Goal: Contribute content: Add original content to the website for others to see

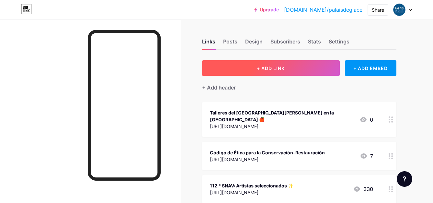
click at [266, 69] on span "+ ADD LINK" at bounding box center [271, 68] width 28 height 6
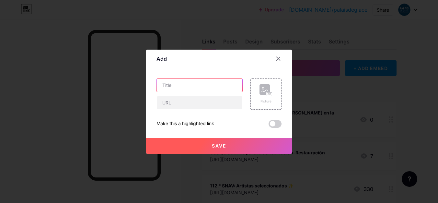
click at [179, 88] on input "text" at bounding box center [199, 85] width 85 height 13
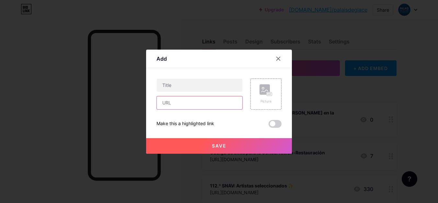
click at [183, 100] on input "text" at bounding box center [199, 102] width 85 height 13
paste input "[URL][DOMAIN_NAME]"
type input "[URL][DOMAIN_NAME]"
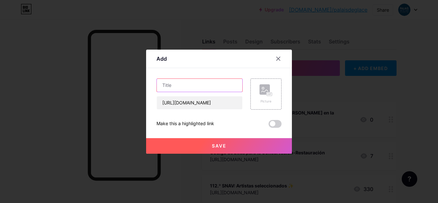
click at [173, 89] on input "text" at bounding box center [199, 85] width 85 height 13
paste input "Jardín Botánico de Río de Janeiro (Brasil)"
click at [234, 86] on input "Descripción de "Jardín Botánico de Río de Janeiro (Brasil), de Burgoa" at bounding box center [199, 85] width 85 height 13
paste input "Burgoa Videla"
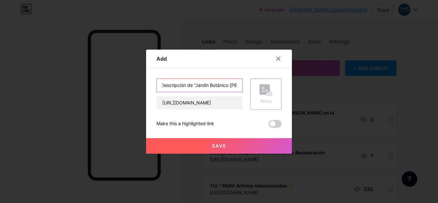
scroll to position [0, 31]
type input "Descripción de "Jardín Botánico de Burgoa Videlaasil), de Burgoa"
click at [234, 144] on button "Save" at bounding box center [219, 146] width 146 height 16
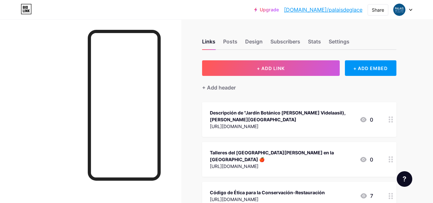
click at [323, 113] on div "Descripción de "Jardín Botánico de Burgoa Videlaasil), de Burgoa" at bounding box center [282, 116] width 144 height 14
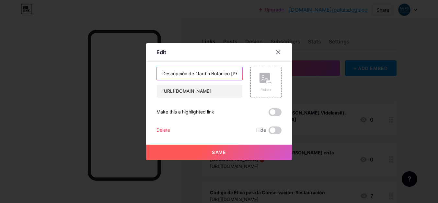
click at [215, 73] on input "Descripción de "Jardín Botánico de Burgoa Videlaasil), de Burgoa" at bounding box center [199, 73] width 85 height 13
type input "Descripción de "Jardín Botánico de Burgoa Videla"
click at [228, 153] on button "Save" at bounding box center [219, 152] width 146 height 16
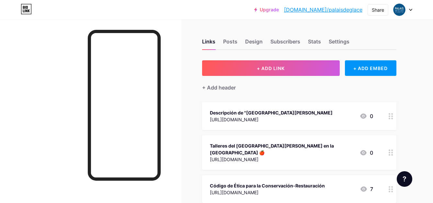
click at [279, 112] on div "Descripción de "Jardín Botánico de Burgoa Videla" at bounding box center [271, 112] width 123 height 7
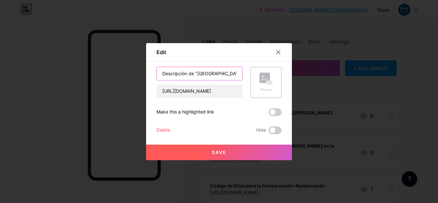
click at [220, 76] on input "Descripción de "Jardín Botánico de Burgoa Videla" at bounding box center [199, 73] width 85 height 13
click at [227, 72] on input "Descripción de "Jardín Botánico de Burgoa Videla" at bounding box center [199, 73] width 85 height 13
click at [196, 72] on input "Descripción de "Jardín Botánico de Burgoa Videla" at bounding box center [199, 73] width 85 height 13
click at [199, 74] on input "Descripción de "Jardín Botánico de Burgoa Videla" at bounding box center [199, 73] width 85 height 13
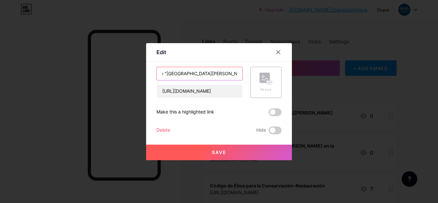
paste input "Río de Janeiro (Brasil) de"
type input "Descripción de "[GEOGRAPHIC_DATA] ([GEOGRAPHIC_DATA]), [PERSON_NAME][GEOGRAPHIC…"
click at [231, 148] on button "Save" at bounding box center [219, 152] width 146 height 16
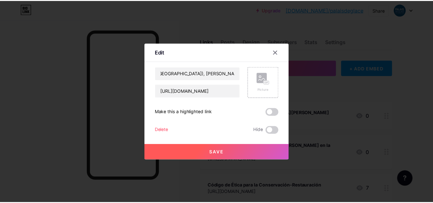
scroll to position [0, 0]
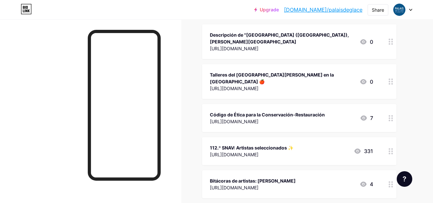
scroll to position [39, 0]
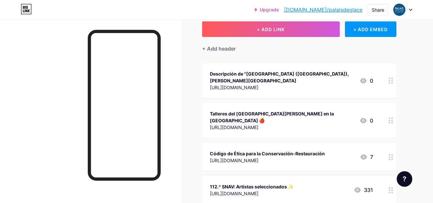
click at [260, 78] on div "Descripción de "[GEOGRAPHIC_DATA] ([GEOGRAPHIC_DATA]), [PERSON_NAME][GEOGRAPHIC…" at bounding box center [282, 77] width 144 height 14
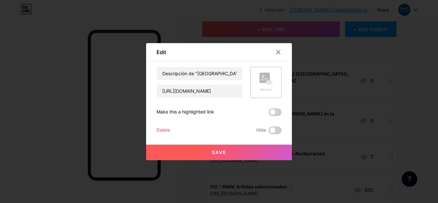
click at [270, 87] on div "Picture" at bounding box center [265, 89] width 13 height 5
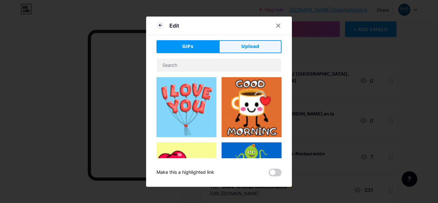
click at [248, 48] on span "Upload" at bounding box center [250, 46] width 18 height 7
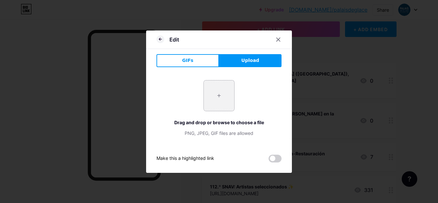
click at [219, 100] on input "file" at bounding box center [219, 95] width 30 height 30
type input "C:\fakepath\[PERSON_NAME] PNA P [PHONE_NUMBER].jpg"
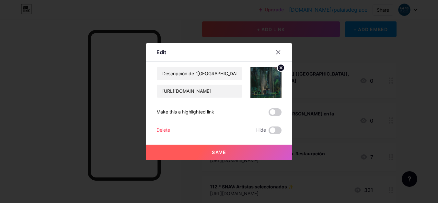
click at [235, 156] on button "Save" at bounding box center [219, 152] width 146 height 16
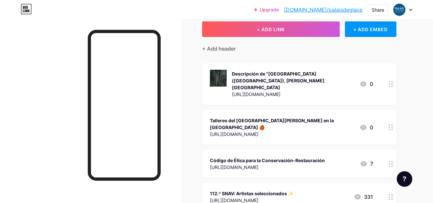
click at [288, 117] on div "Talleres del [GEOGRAPHIC_DATA][PERSON_NAME] en la [GEOGRAPHIC_DATA] 🍎" at bounding box center [282, 124] width 144 height 14
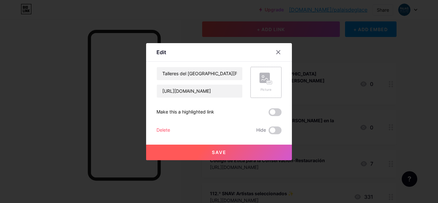
click at [269, 90] on div "Picture" at bounding box center [265, 89] width 13 height 5
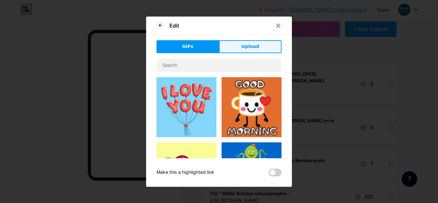
click at [263, 47] on button "Upload" at bounding box center [250, 46] width 63 height 13
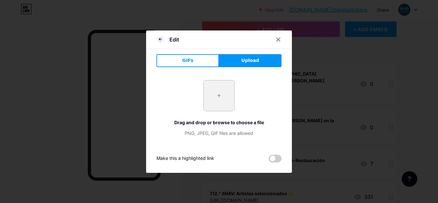
click at [214, 101] on input "file" at bounding box center [219, 95] width 30 height 30
type input "C:\fakepath\voces_[DATE].jpg"
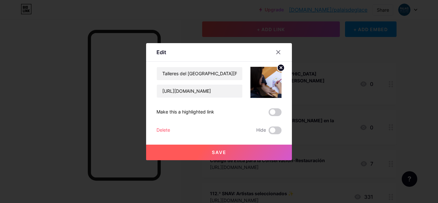
click at [233, 151] on button "Save" at bounding box center [219, 152] width 146 height 16
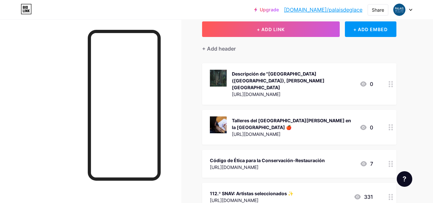
click at [295, 157] on div "Código de Ética para la Conservación-Restauración" at bounding box center [267, 160] width 115 height 7
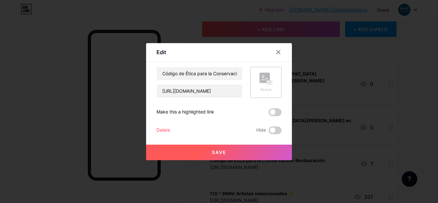
click at [266, 82] on rect at bounding box center [264, 78] width 10 height 10
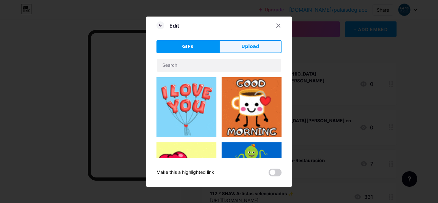
click at [248, 45] on span "Upload" at bounding box center [250, 46] width 18 height 7
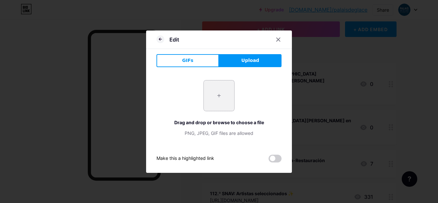
click at [221, 99] on input "file" at bounding box center [219, 95] width 30 height 30
type input "C:\fakepath\portada__ig_feed_1080_x_1350.jpg"
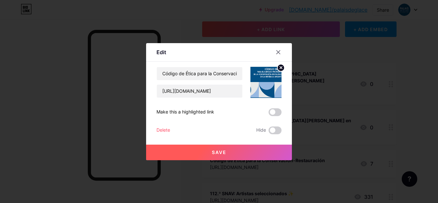
click at [230, 151] on button "Save" at bounding box center [219, 152] width 146 height 16
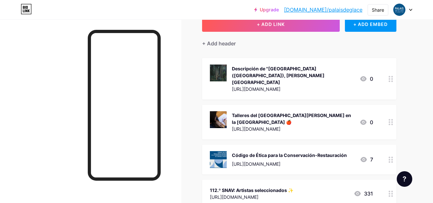
scroll to position [117, 0]
